Goal: Task Accomplishment & Management: Manage account settings

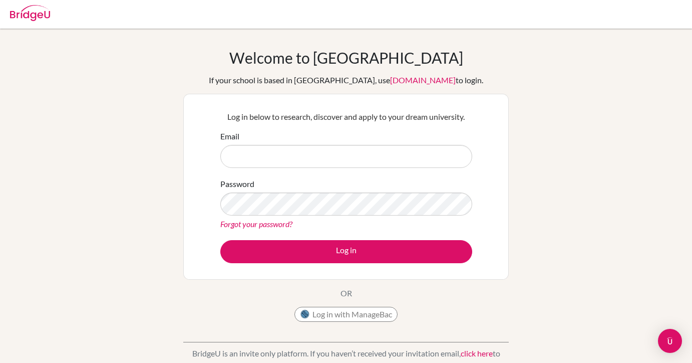
scroll to position [1, 0]
click at [298, 155] on input "Email" at bounding box center [346, 156] width 252 height 23
type input "[EMAIL_ADDRESS][DOMAIN_NAME]"
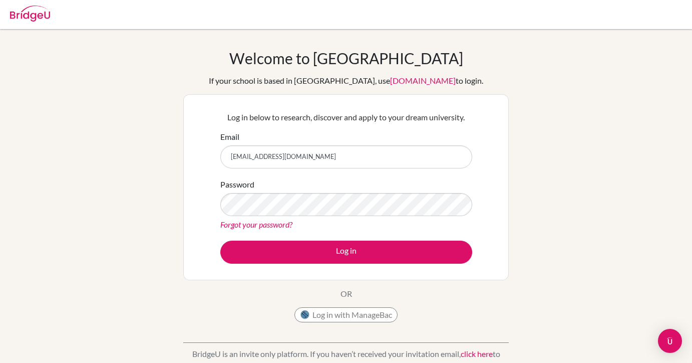
click at [306, 218] on div "Forgot your password?" at bounding box center [346, 224] width 252 height 12
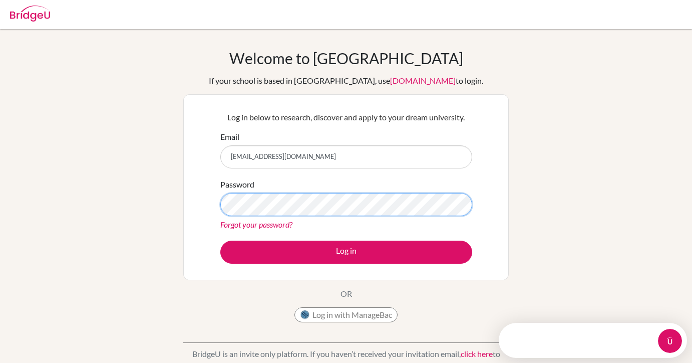
scroll to position [0, 0]
click at [220, 240] on button "Log in" at bounding box center [346, 251] width 252 height 23
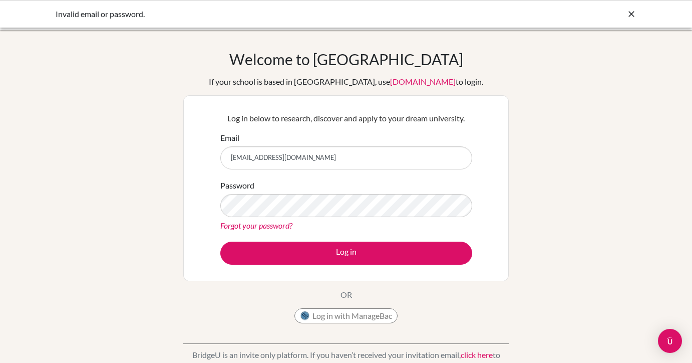
click at [280, 225] on link "Forgot your password?" at bounding box center [256, 225] width 72 height 10
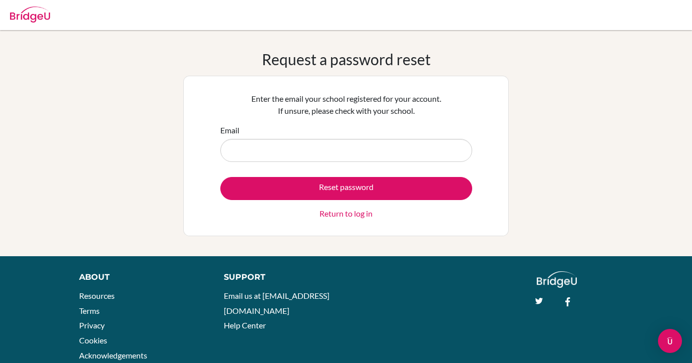
click at [290, 164] on form "Email Reset password Return to log in" at bounding box center [346, 171] width 252 height 95
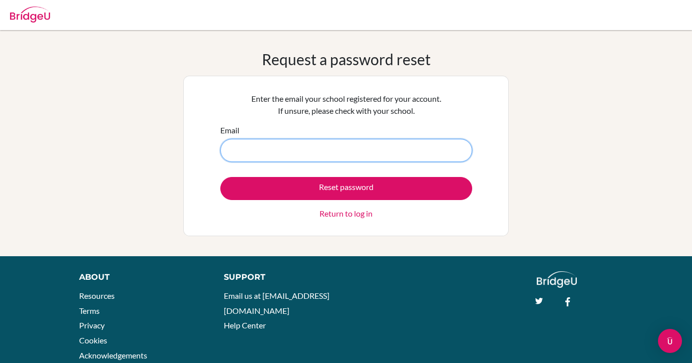
click at [286, 149] on input "Email" at bounding box center [346, 150] width 252 height 23
type input "[EMAIL_ADDRESS][DOMAIN_NAME]"
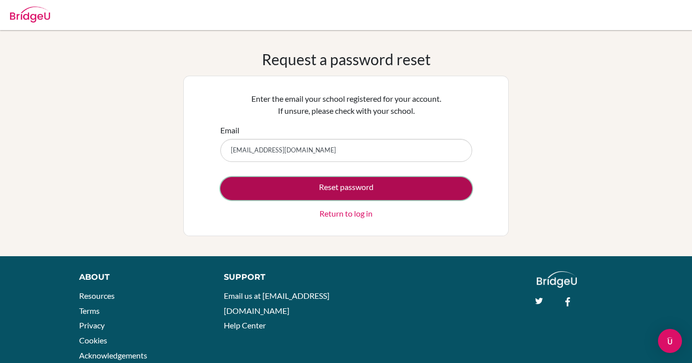
click at [293, 187] on button "Reset password" at bounding box center [346, 188] width 252 height 23
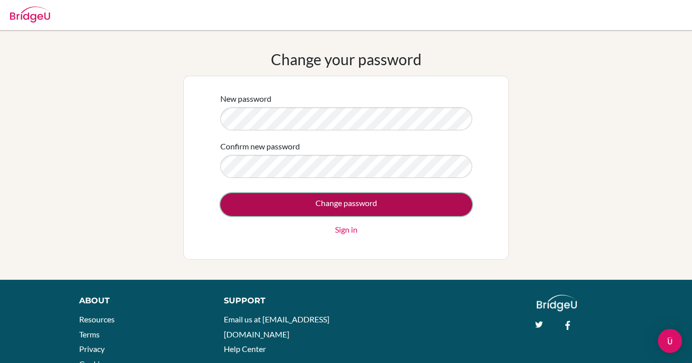
click at [267, 207] on input "Change password" at bounding box center [346, 204] width 252 height 23
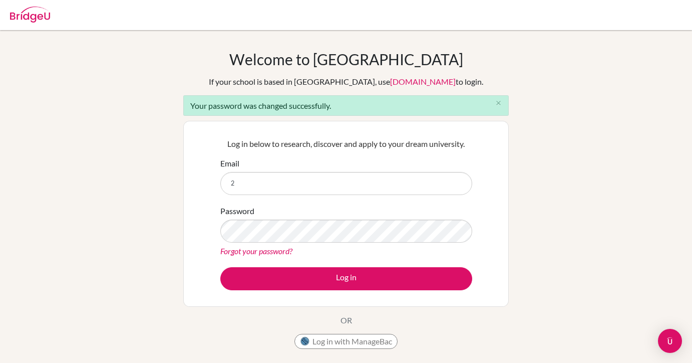
type input "[EMAIL_ADDRESS][DOMAIN_NAME]"
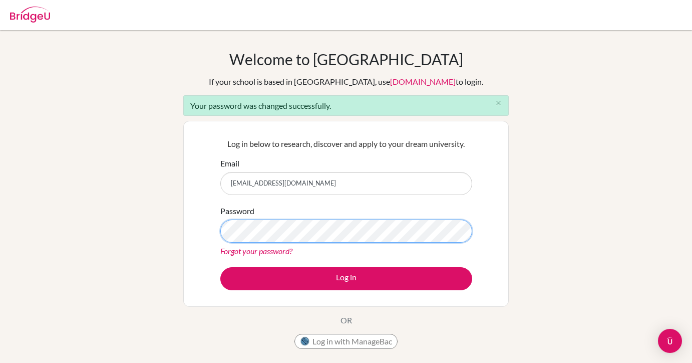
click at [220, 267] on button "Log in" at bounding box center [346, 278] width 252 height 23
